Goal: Complete application form

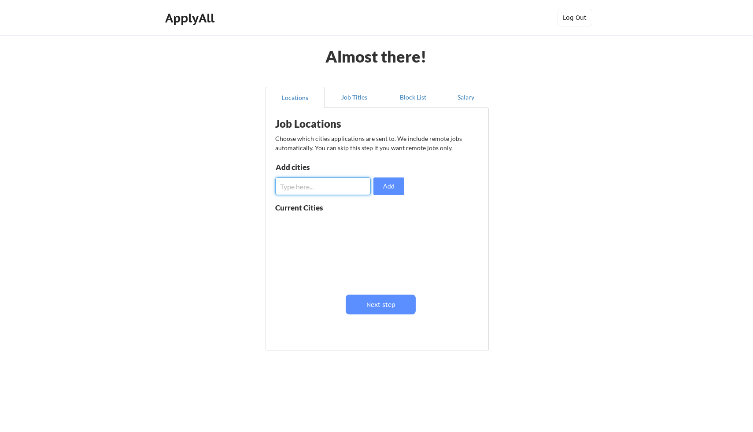
click at [342, 183] on input "input" at bounding box center [323, 186] width 96 height 18
type input "[GEOGRAPHIC_DATA]"
click at [386, 191] on button "Add" at bounding box center [388, 186] width 31 height 18
click at [309, 192] on input "input" at bounding box center [323, 186] width 96 height 18
click at [404, 304] on button "Next step" at bounding box center [381, 305] width 70 height 20
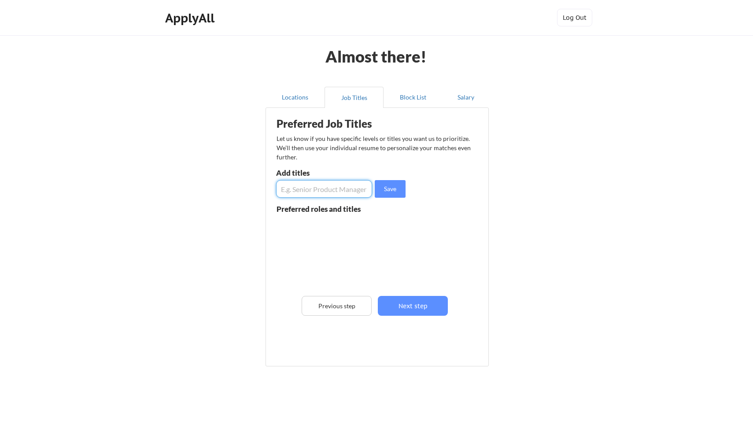
click at [324, 189] on input "input" at bounding box center [324, 189] width 96 height 18
click at [412, 303] on button "Next step" at bounding box center [413, 306] width 70 height 20
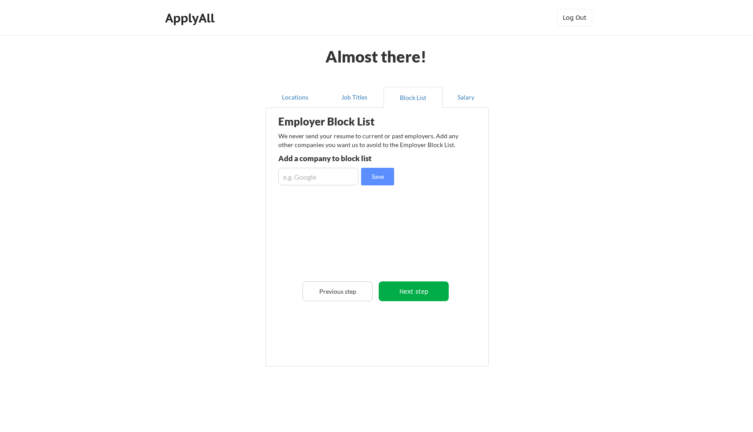
click at [400, 292] on button "Next step" at bounding box center [414, 291] width 70 height 20
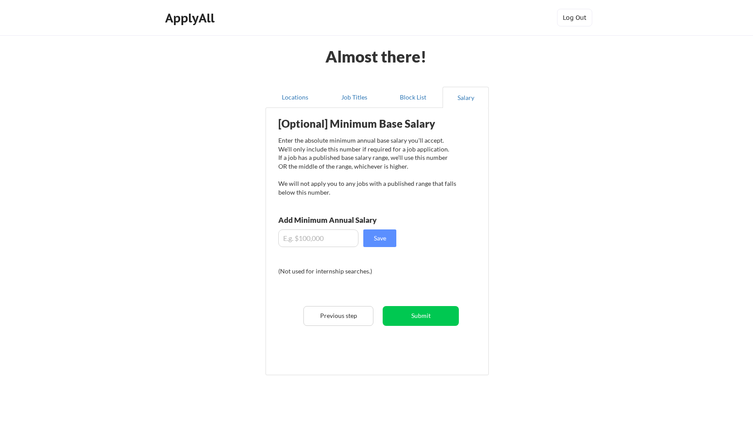
click at [343, 241] on input "input" at bounding box center [318, 238] width 80 height 18
click at [291, 100] on button "Locations" at bounding box center [295, 97] width 59 height 21
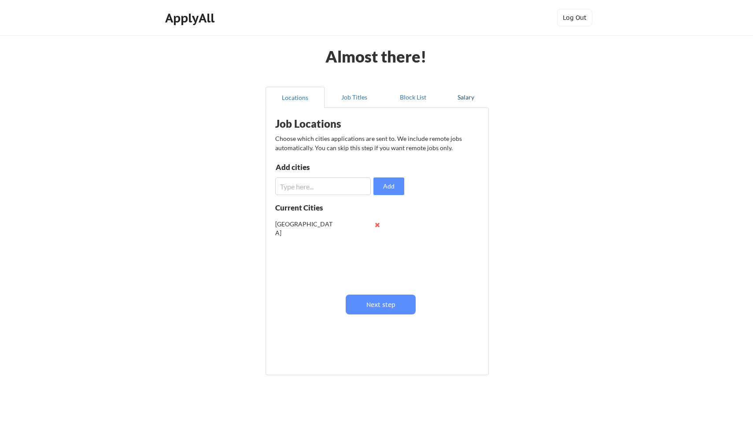
click at [461, 98] on button "Salary" at bounding box center [466, 97] width 46 height 21
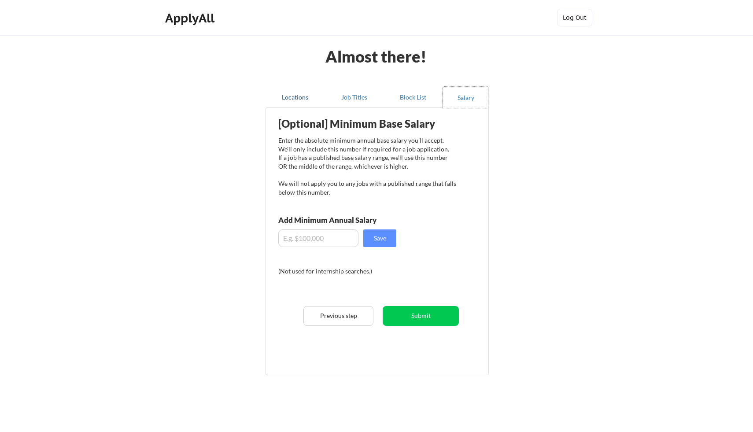
click at [296, 106] on button "Locations" at bounding box center [295, 97] width 59 height 21
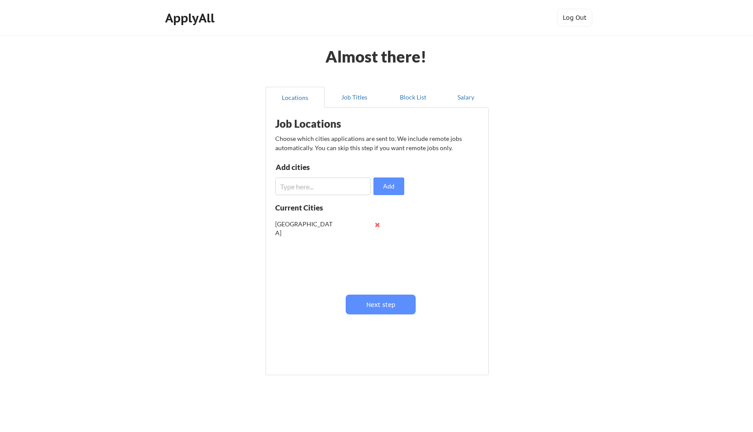
click at [300, 189] on input "input" at bounding box center [323, 186] width 96 height 18
click at [412, 100] on button "Block List" at bounding box center [413, 97] width 59 height 21
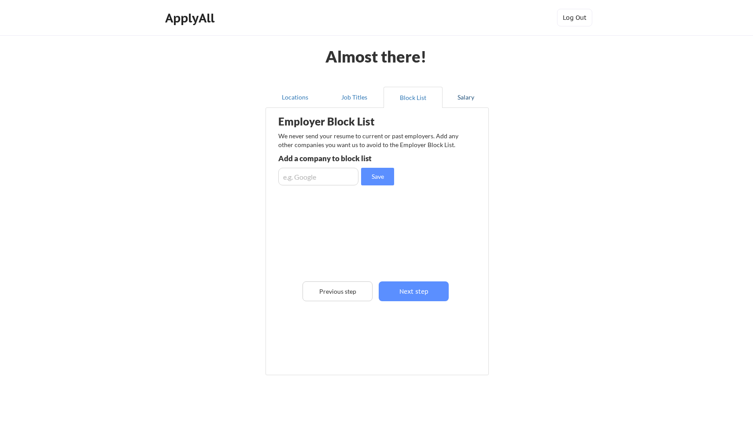
click at [462, 102] on button "Salary" at bounding box center [466, 97] width 46 height 21
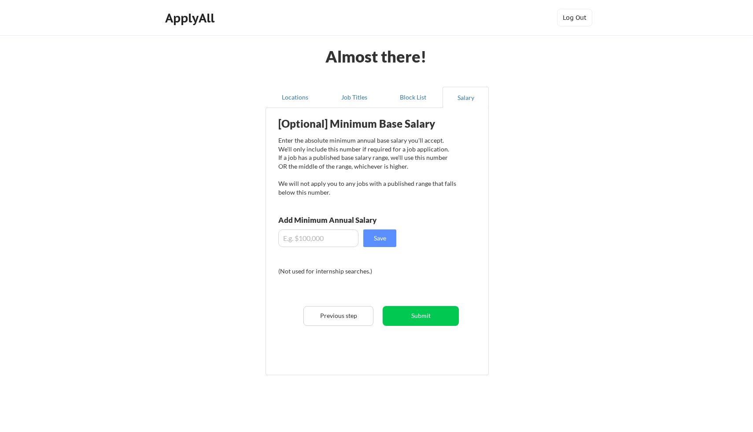
click at [317, 231] on input "input" at bounding box center [318, 238] width 80 height 18
type input "$85,000"
click at [424, 319] on button "Submit" at bounding box center [421, 316] width 76 height 20
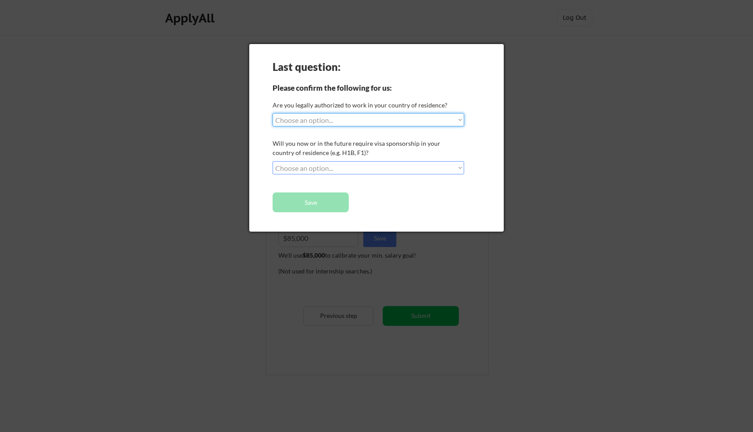
click at [343, 119] on select "Choose an option... Yes, I am a [DEMOGRAPHIC_DATA] Citizen Yes, I am a [DEMOGRA…" at bounding box center [369, 119] width 192 height 13
select select ""yes__i_am_a_[DEMOGRAPHIC_DATA]""
click at [325, 165] on select "Choose an option... No, I will not need sponsorship Yes, I will need sponsorship" at bounding box center [369, 167] width 192 height 13
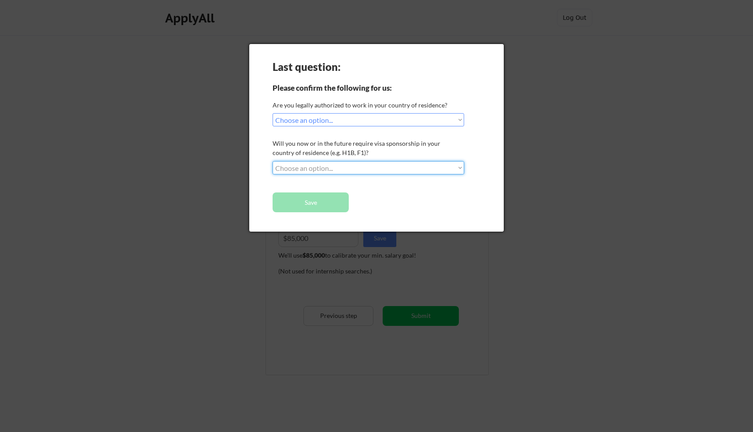
click at [299, 118] on select "Choose an option... Yes, I am a [DEMOGRAPHIC_DATA] Citizen Yes, I am a [DEMOGRA…" at bounding box center [369, 119] width 192 height 13
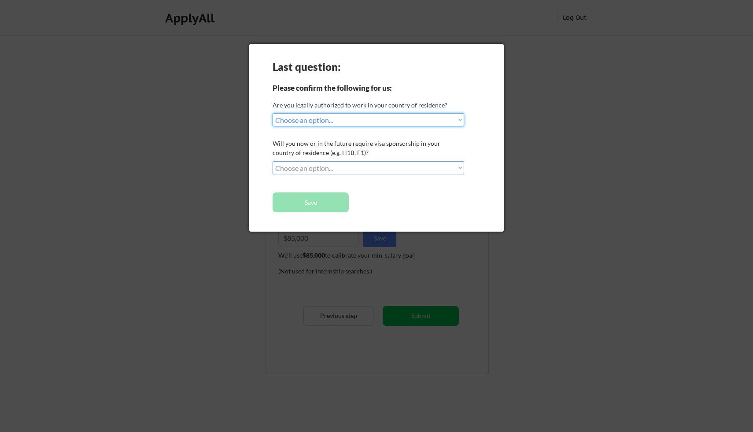
click at [332, 171] on select "Choose an option... No, I will not need sponsorship Yes, I will need sponsorship" at bounding box center [369, 167] width 192 height 13
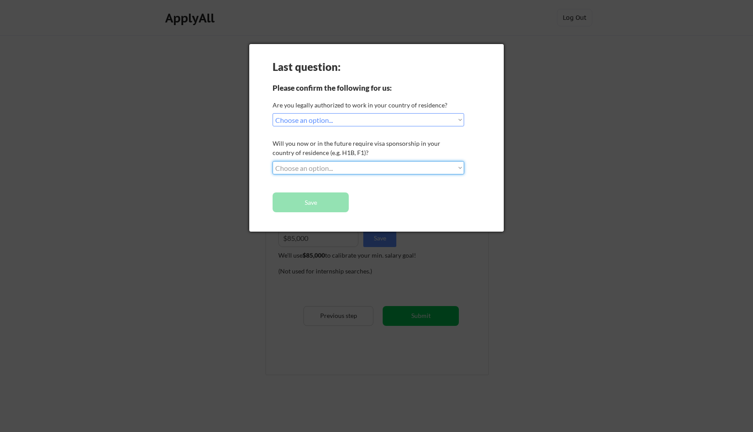
select select ""no__i_will_not_need_sponsorship""
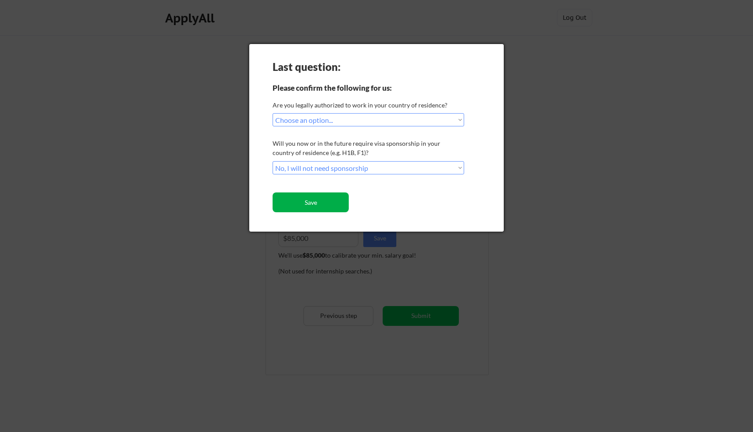
click at [319, 205] on button "Save" at bounding box center [311, 202] width 76 height 20
